Goal: Check status: Check status

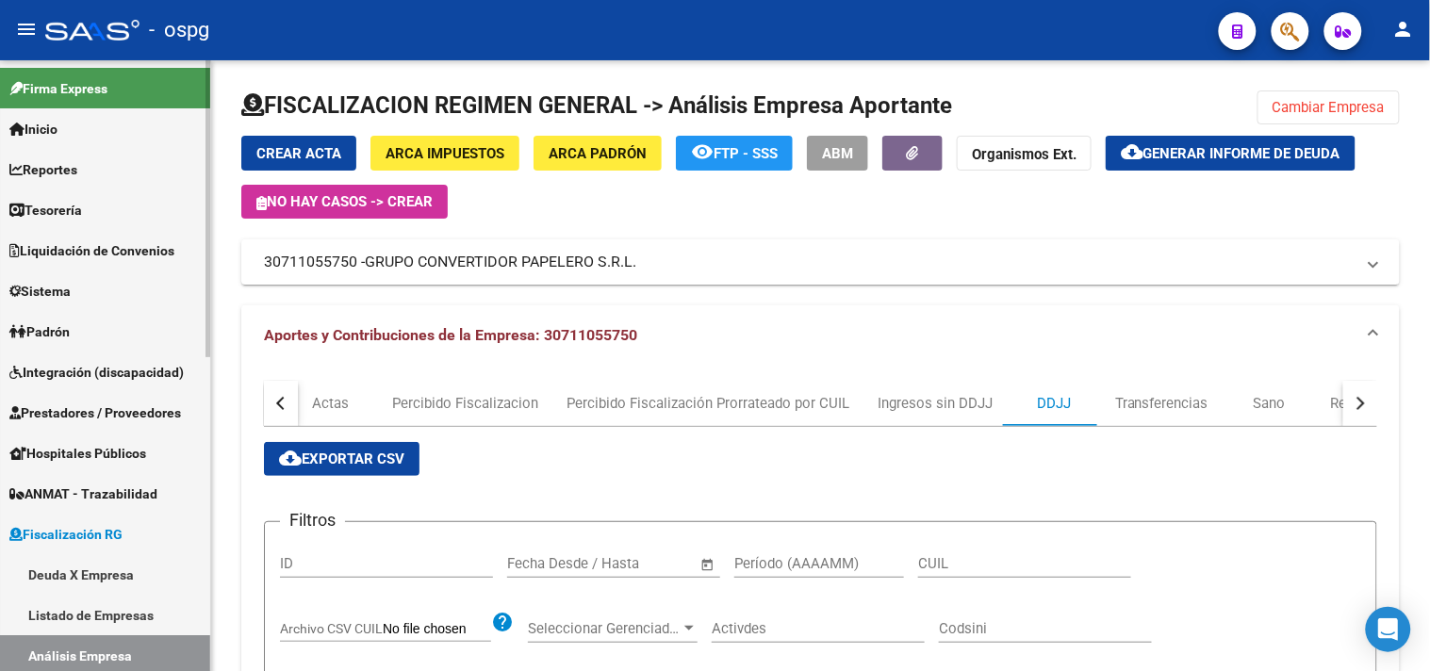
click at [96, 181] on link "Reportes" at bounding box center [105, 169] width 210 height 41
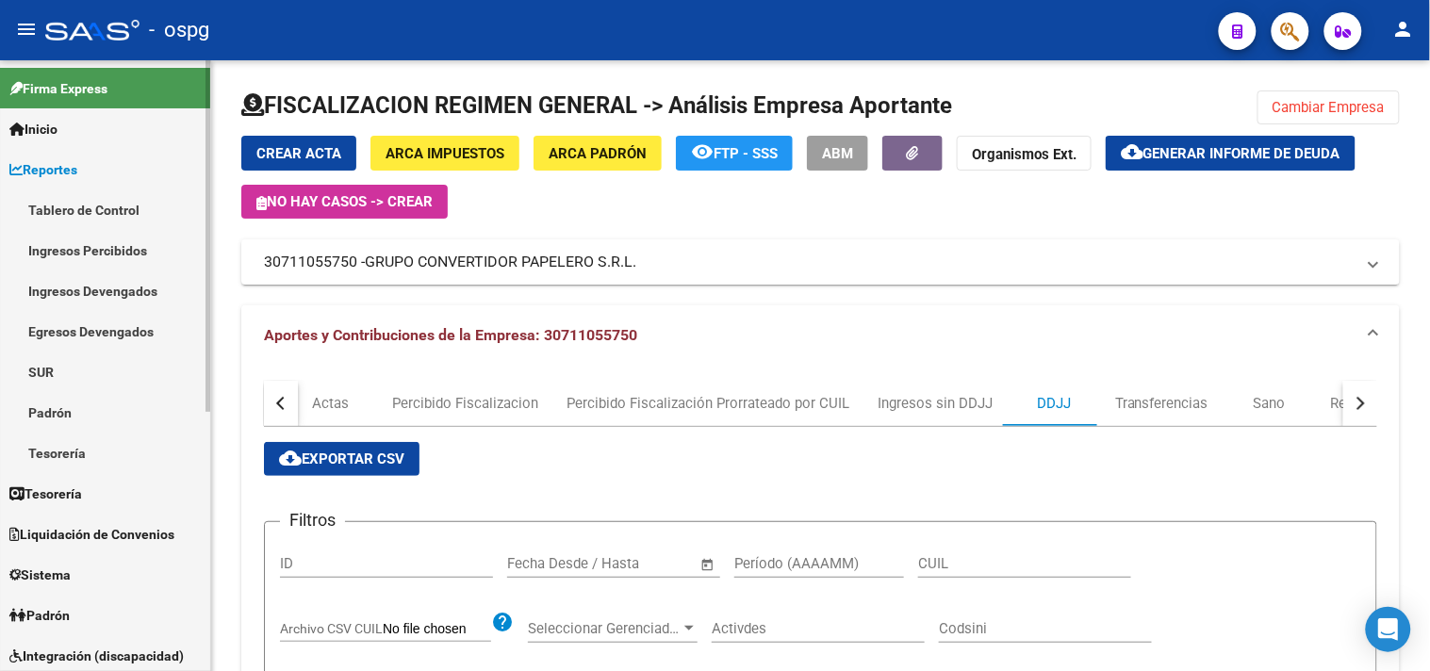
click at [91, 245] on link "Ingresos Percibidos" at bounding box center [105, 250] width 210 height 41
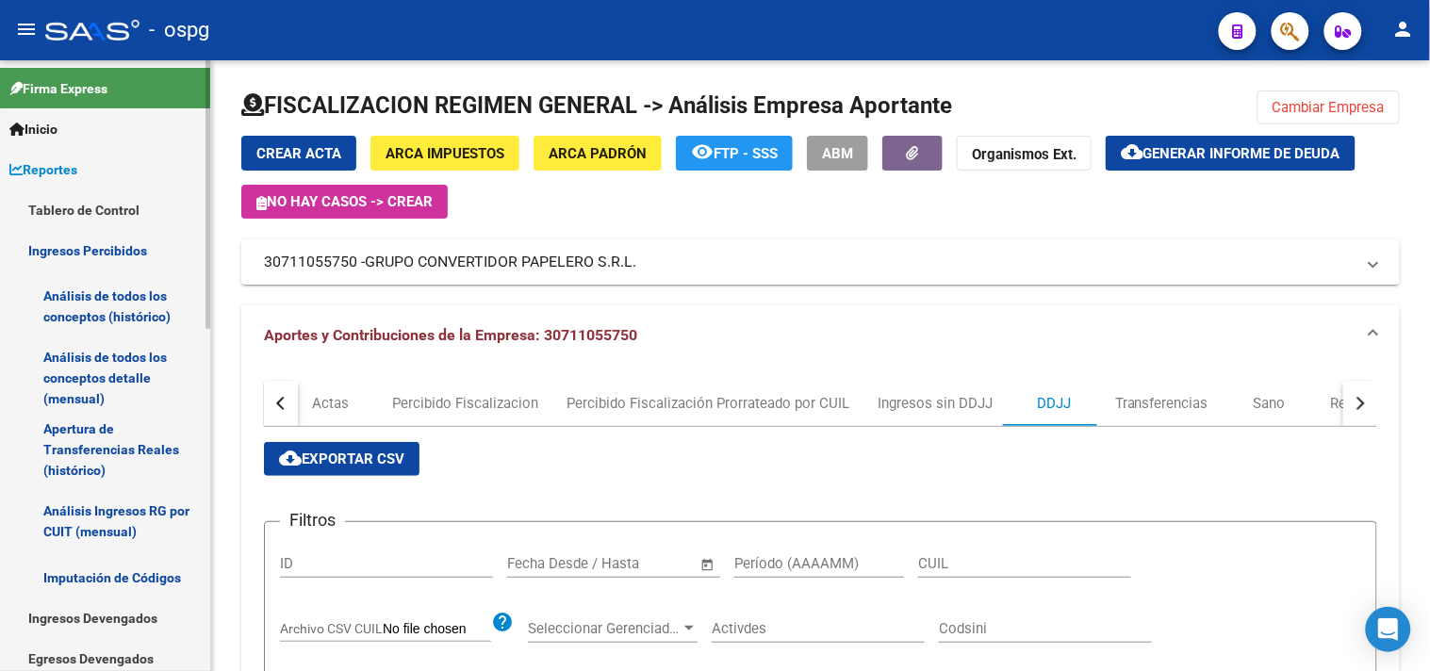
click at [126, 307] on link "Análisis de todos los conceptos (histórico)" at bounding box center [105, 307] width 210 height 72
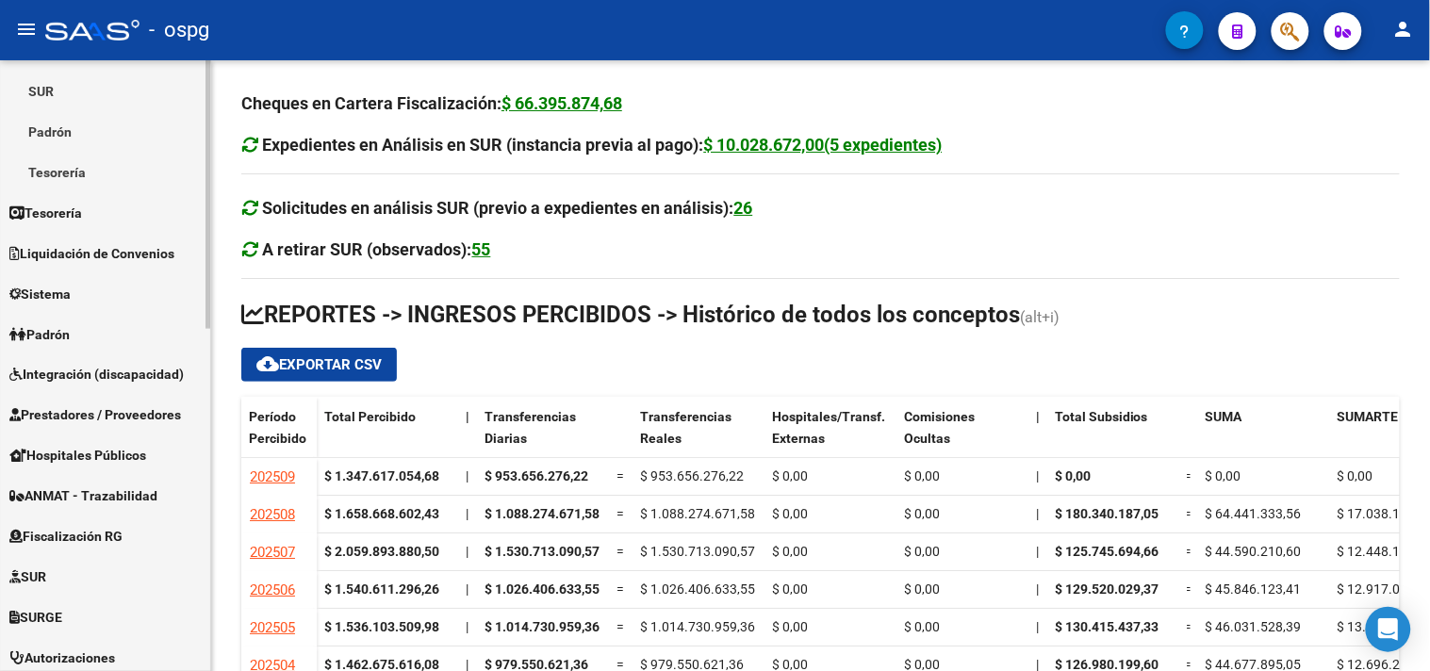
scroll to position [628, 0]
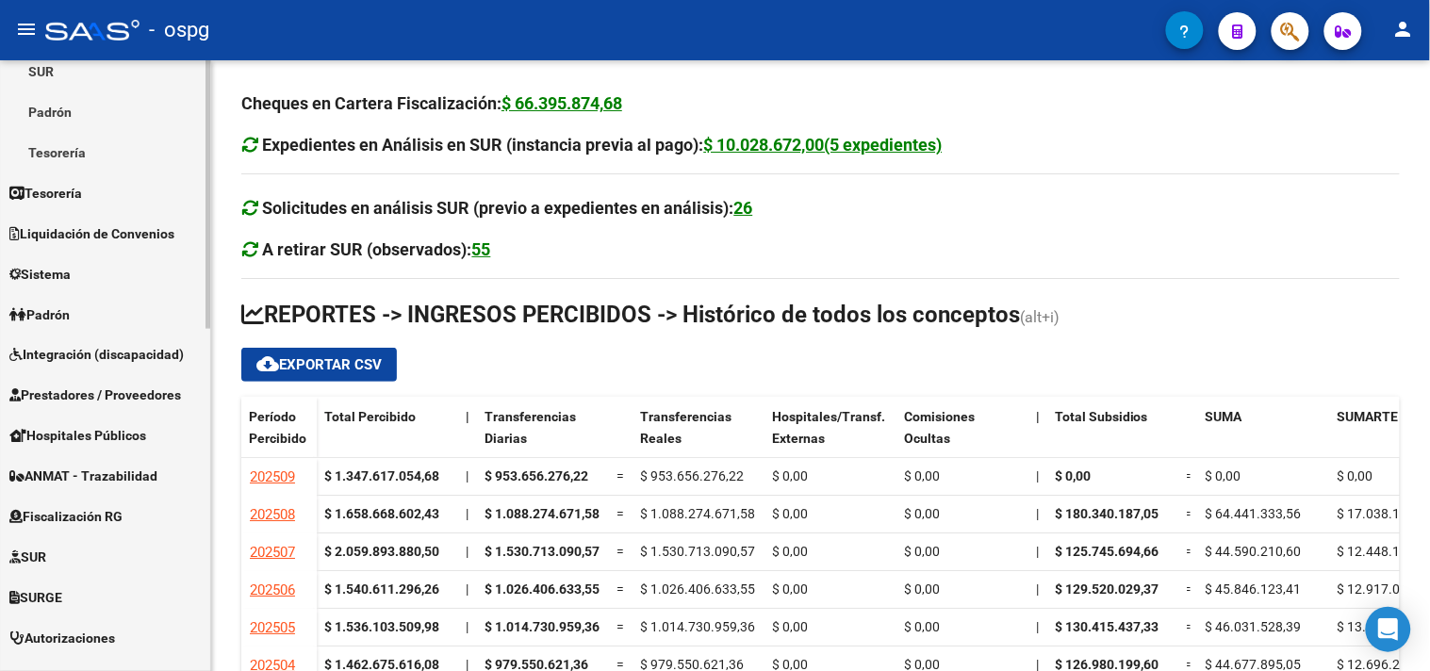
click at [89, 515] on span "Fiscalización RG" at bounding box center [65, 517] width 113 height 21
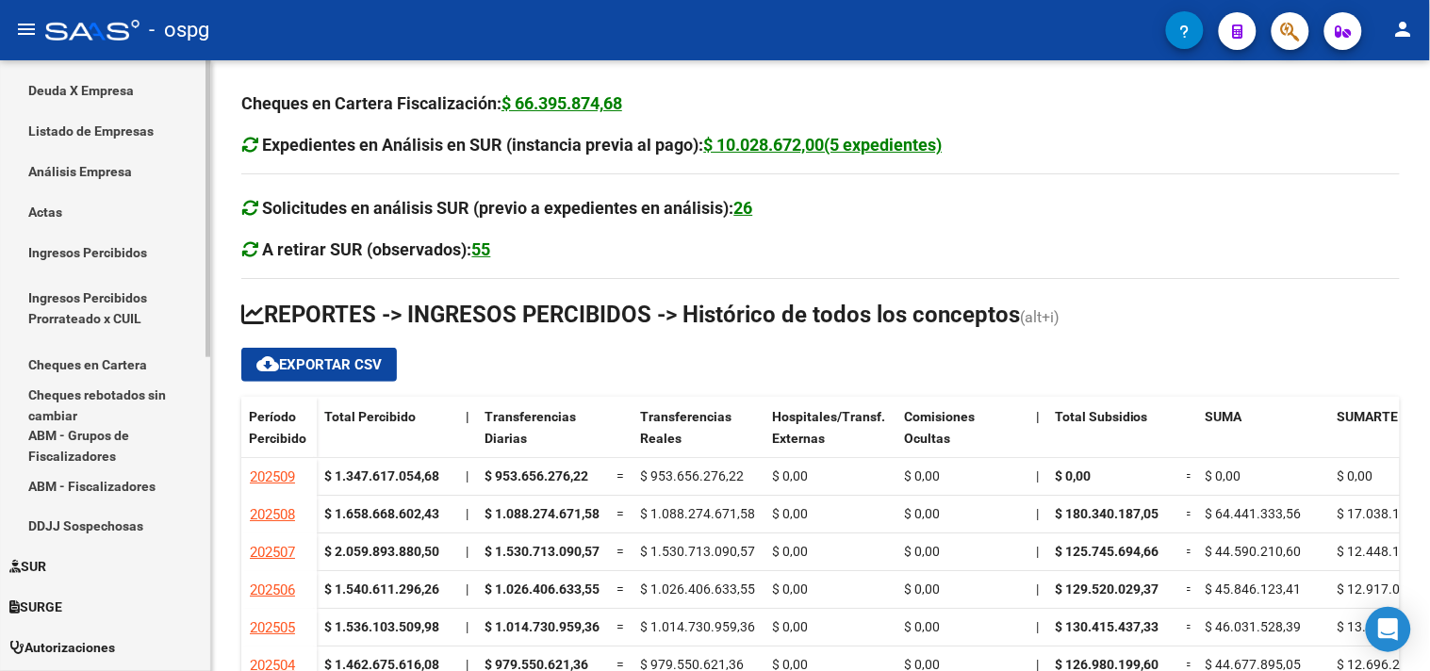
scroll to position [419, 0]
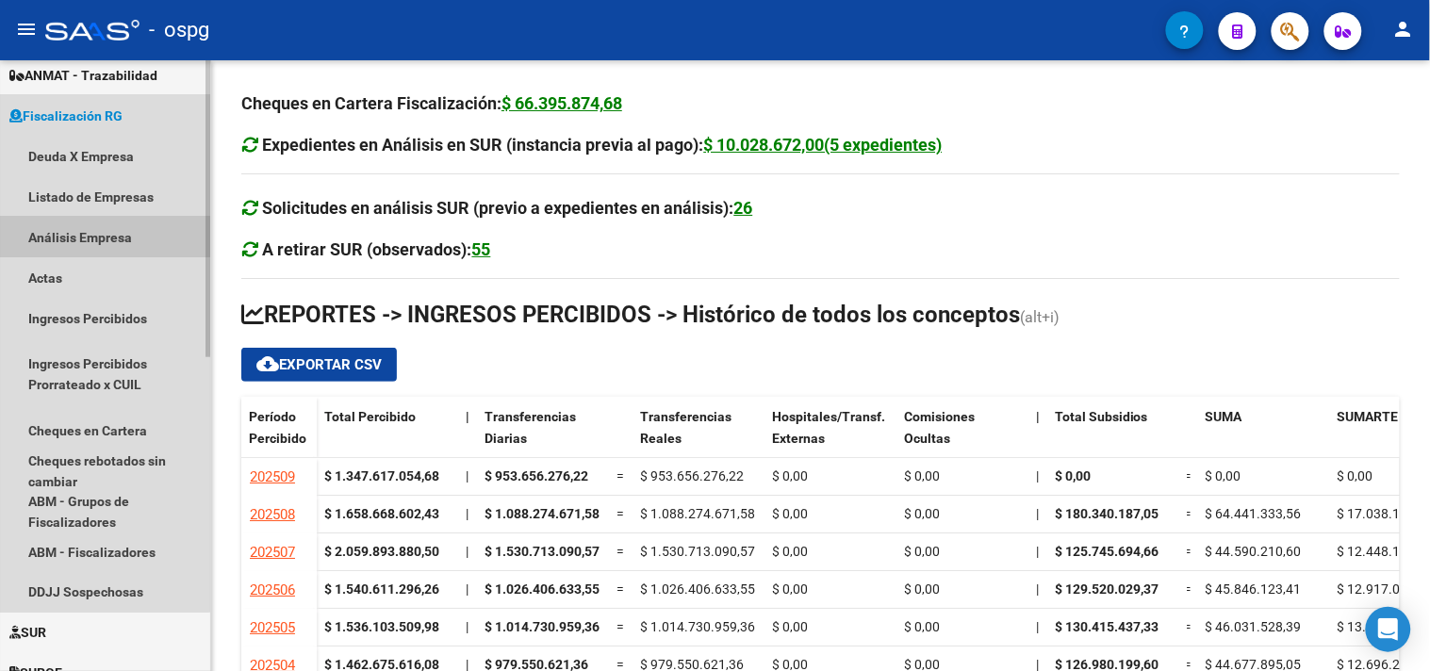
drag, startPoint x: 92, startPoint y: 232, endPoint x: 393, endPoint y: 248, distance: 301.1
click at [94, 232] on link "Análisis Empresa" at bounding box center [105, 237] width 210 height 41
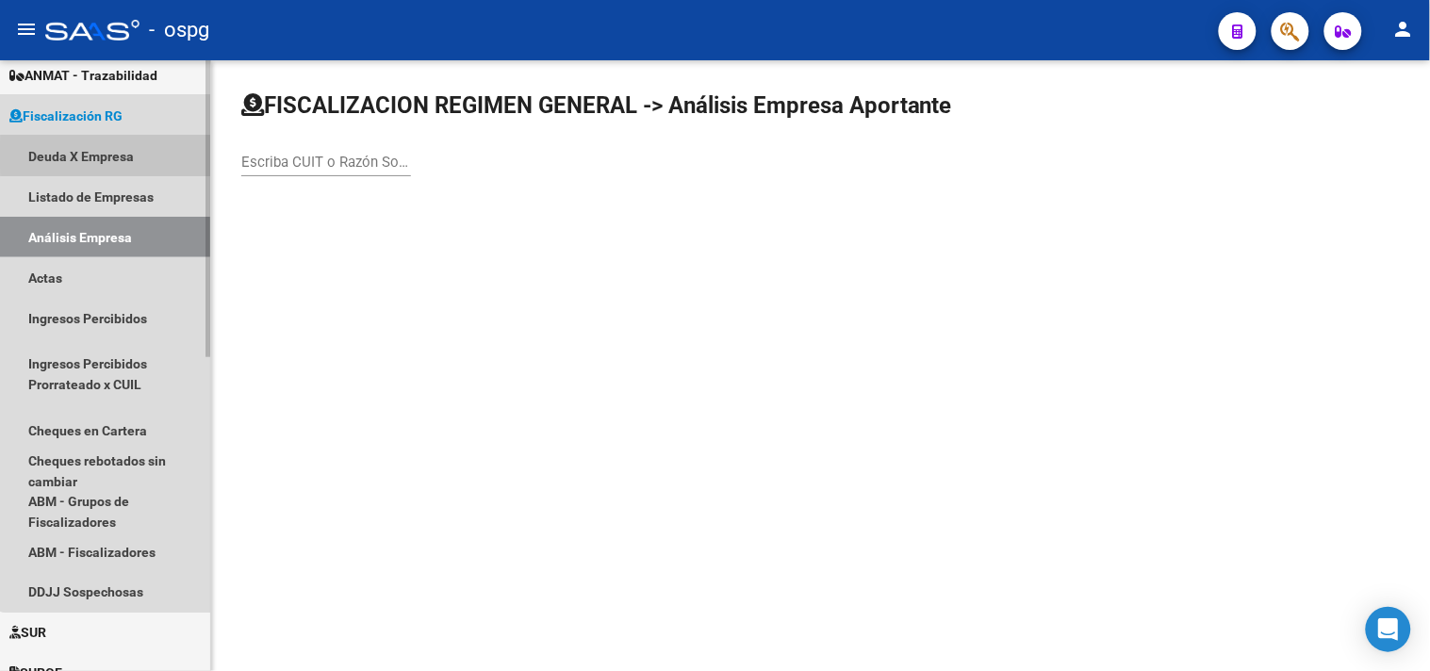
click at [117, 155] on link "Deuda X Empresa" at bounding box center [105, 156] width 210 height 41
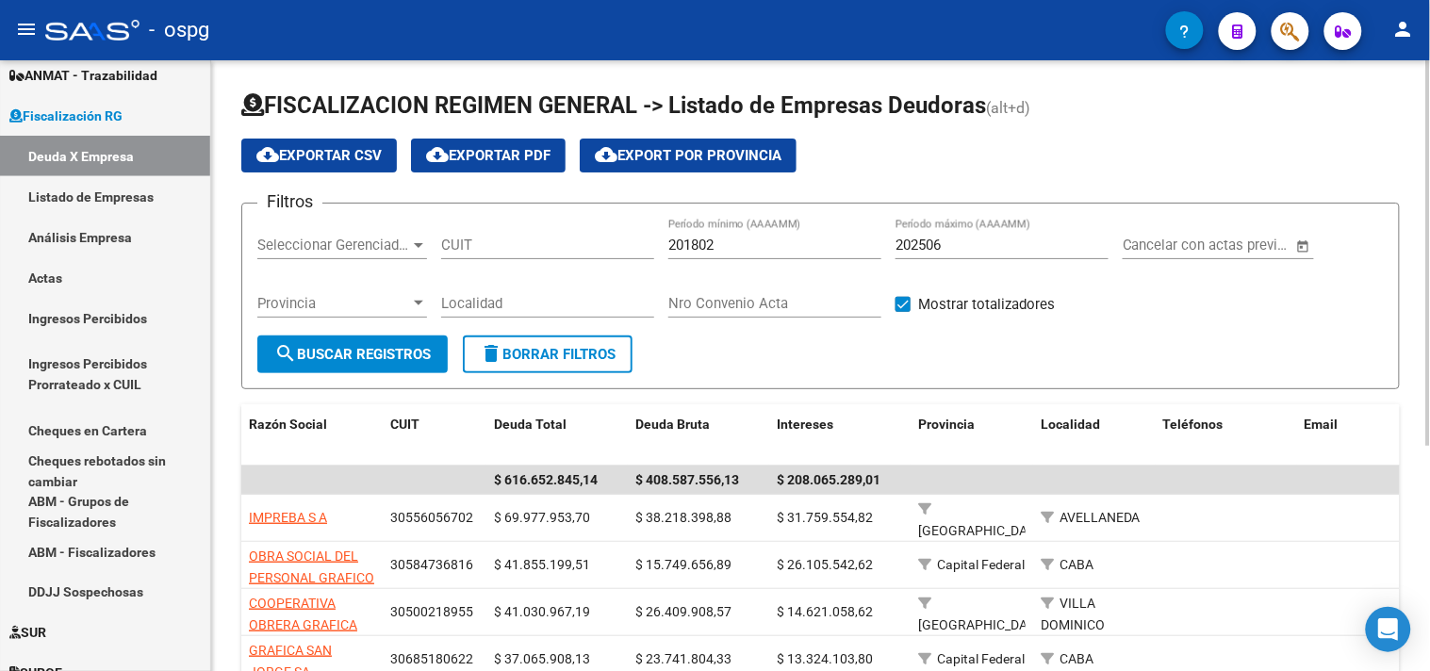
drag, startPoint x: 732, startPoint y: 250, endPoint x: 515, endPoint y: 229, distance: 218.7
click at [560, 236] on div "Filtros Seleccionar Gerenciador Seleccionar Gerenciador CUIT 201802 Período mín…" at bounding box center [820, 277] width 1127 height 117
type input "202508"
click at [288, 349] on mat-icon "search" at bounding box center [285, 353] width 23 height 23
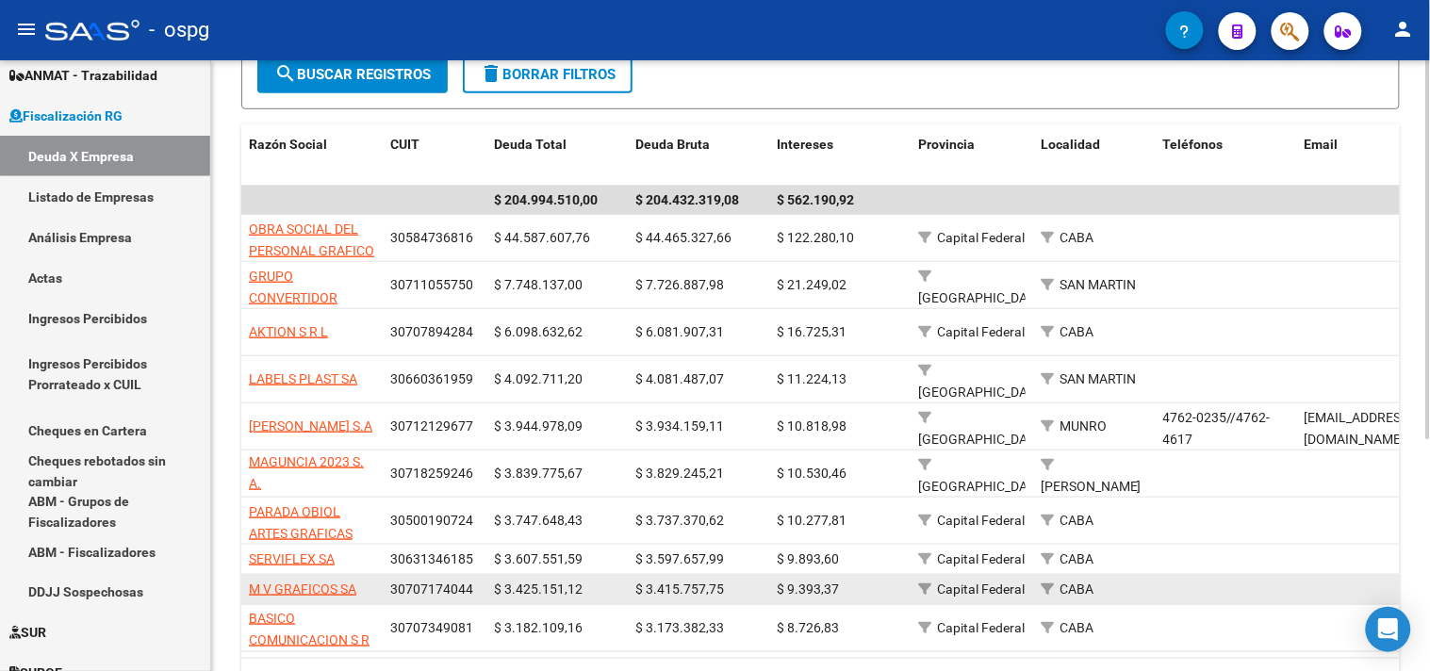
scroll to position [314, 0]
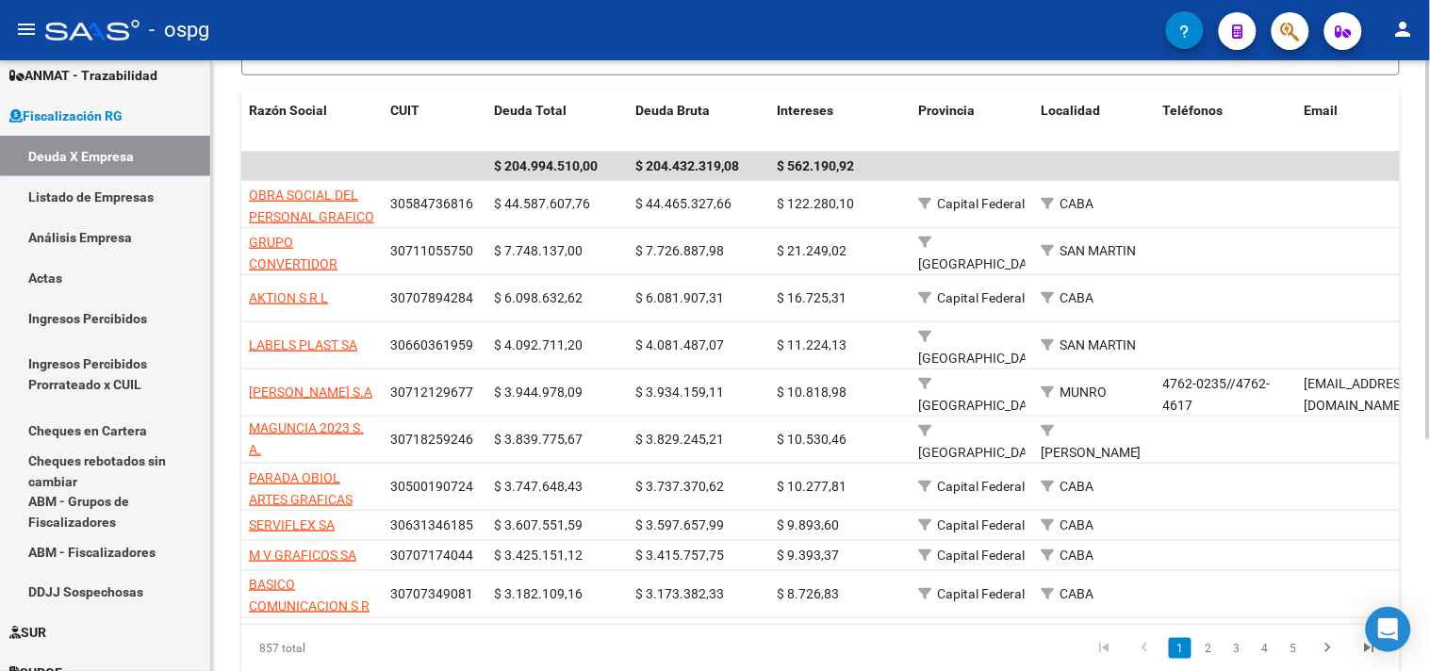
click at [1209, 649] on link "2" at bounding box center [1208, 648] width 23 height 21
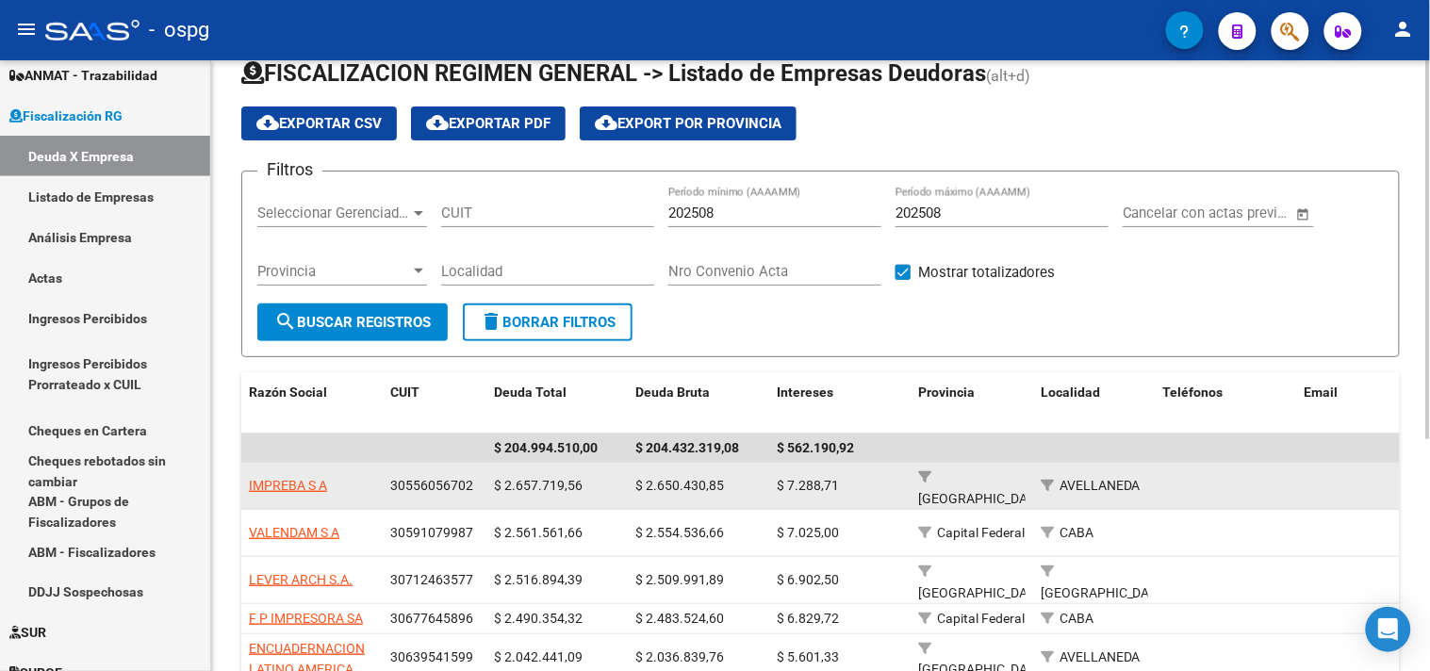
scroll to position [0, 0]
